Goal: Transaction & Acquisition: Purchase product/service

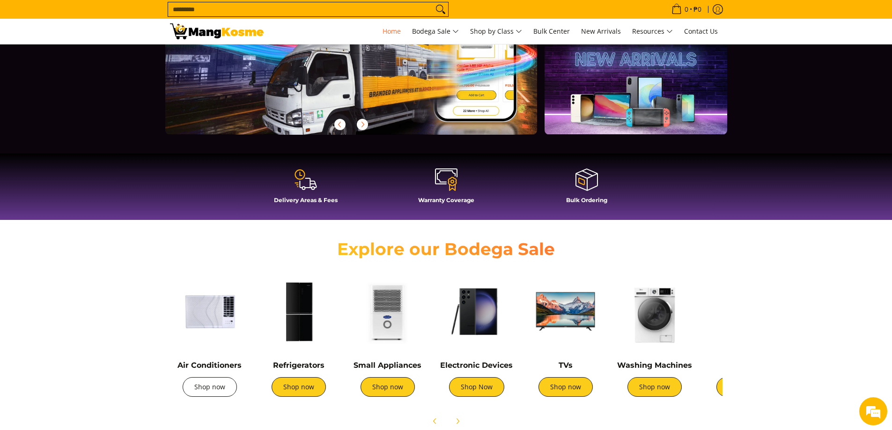
click at [210, 386] on link "Shop now" at bounding box center [210, 387] width 54 height 20
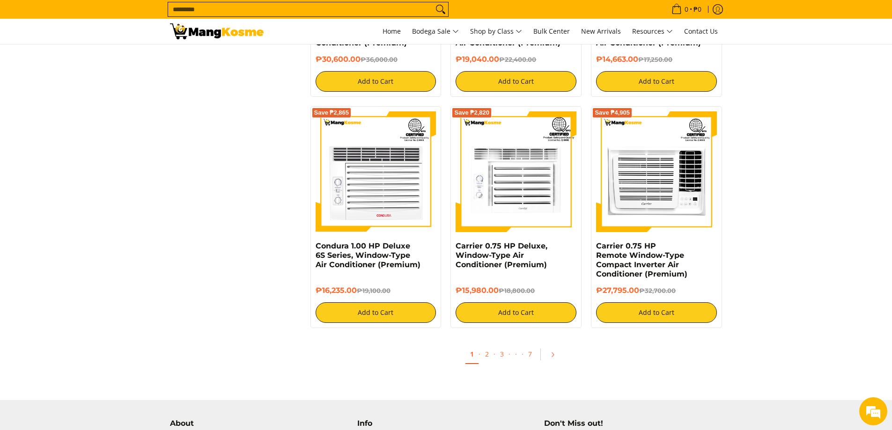
scroll to position [2013, 0]
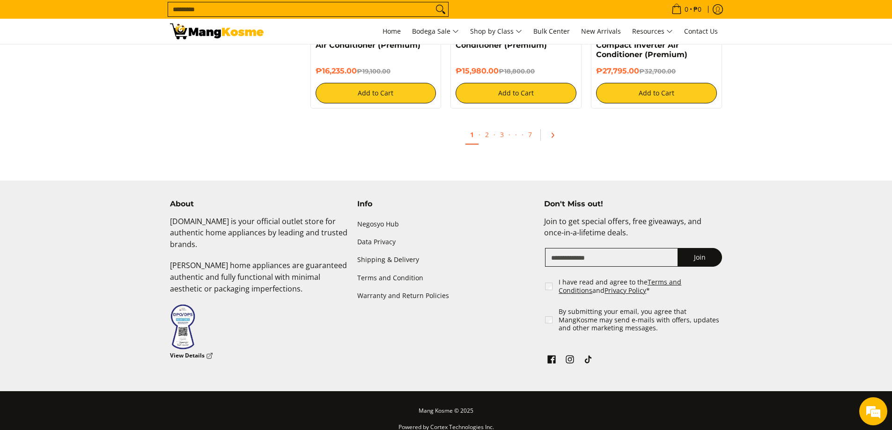
click at [551, 137] on icon "Pagination" at bounding box center [552, 135] width 7 height 7
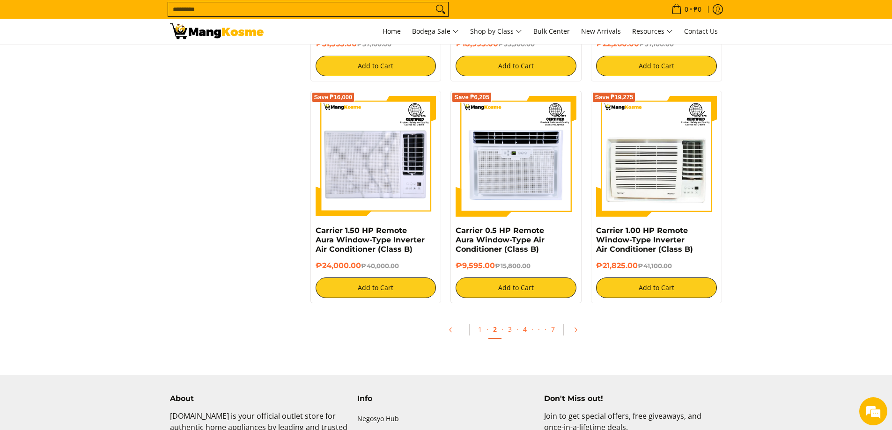
scroll to position [1732, 0]
